Goal: Information Seeking & Learning: Understand process/instructions

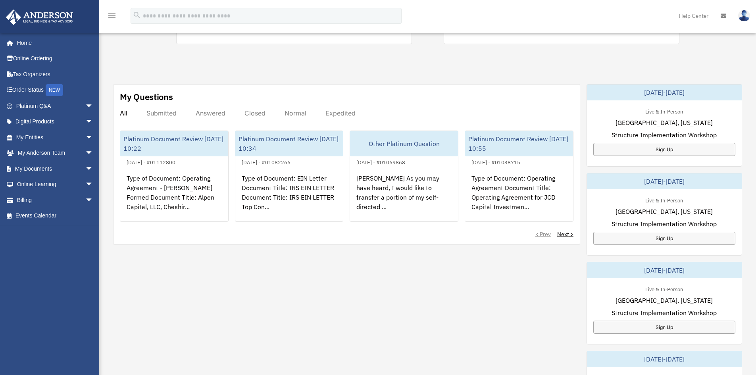
scroll to position [238, 0]
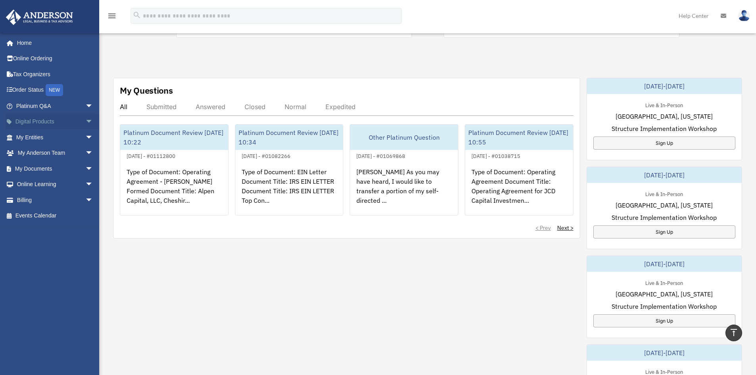
click at [85, 121] on span "arrow_drop_down" at bounding box center [93, 122] width 16 height 16
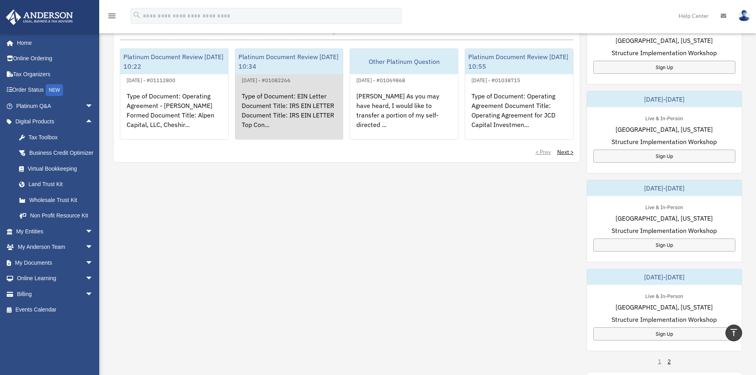
scroll to position [198, 0]
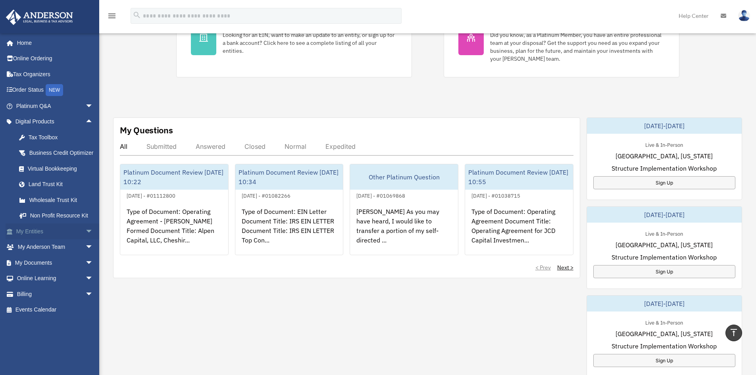
click at [85, 240] on span "arrow_drop_down" at bounding box center [93, 231] width 16 height 16
click at [50, 302] on link "Binder Walkthrough" at bounding box center [58, 294] width 94 height 16
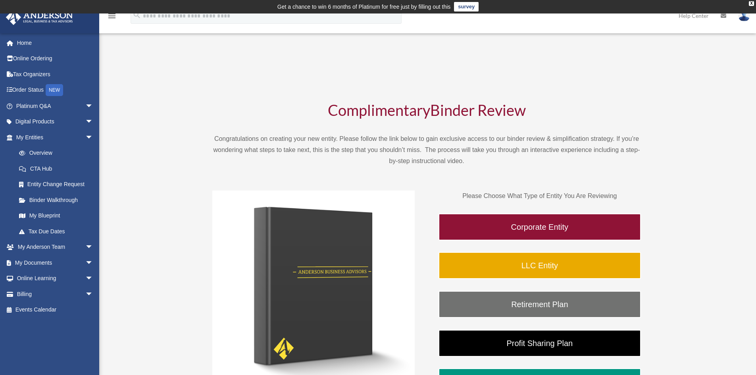
scroll to position [9657, 0]
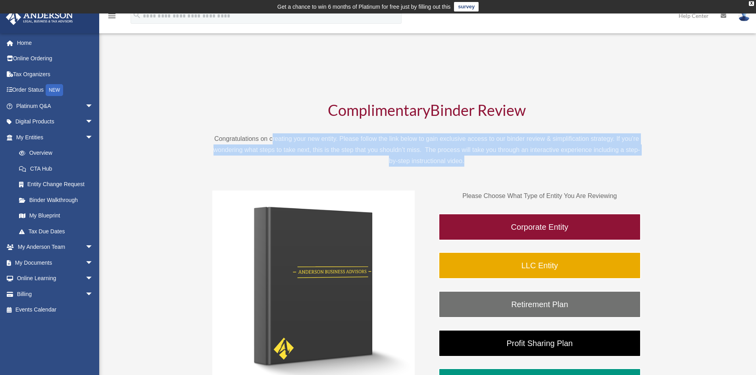
drag, startPoint x: 272, startPoint y: 138, endPoint x: 596, endPoint y: 159, distance: 325.2
type textarea "**********"
click at [596, 159] on p "Congratulations on creating your new entity. Please follow the link below to ga…" at bounding box center [426, 149] width 428 height 33
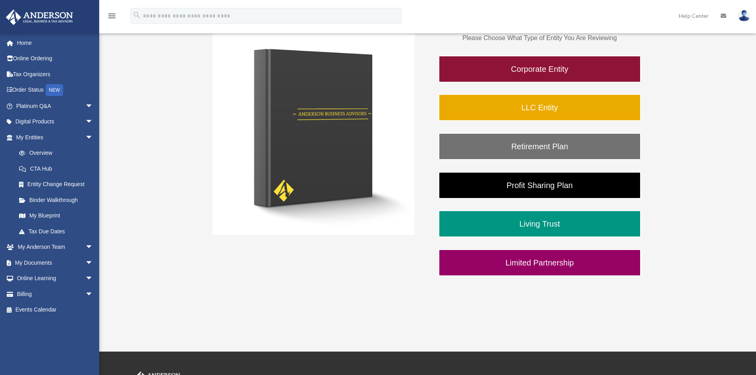
scroll to position [159, 0]
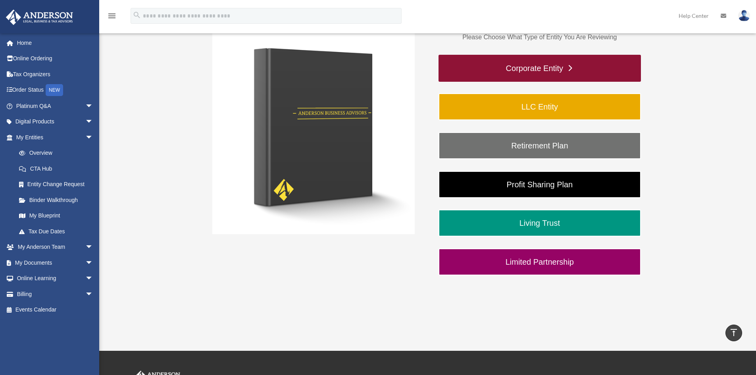
click at [519, 70] on link "Corporate Entity" at bounding box center [539, 68] width 202 height 27
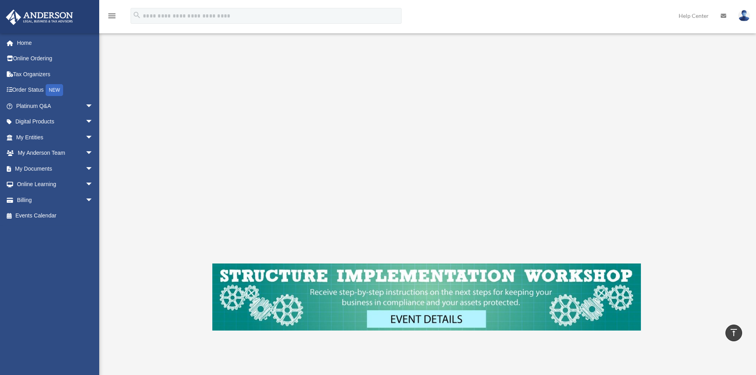
scroll to position [119, 0]
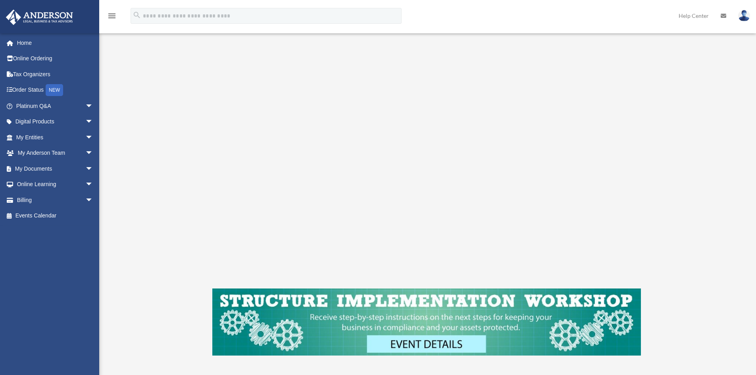
click at [413, 338] on img at bounding box center [426, 321] width 428 height 67
